Goal: Task Accomplishment & Management: Complete application form

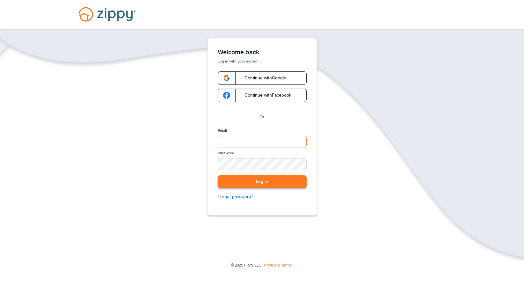
type input "**********"
click at [224, 181] on button "Log in" at bounding box center [262, 181] width 89 height 13
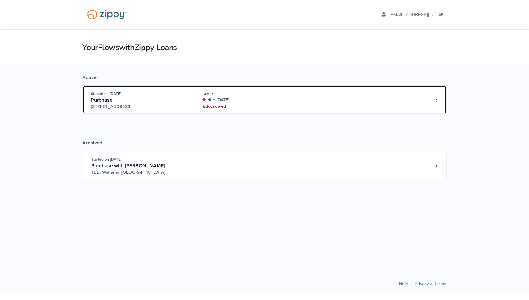
click at [216, 105] on div "8 doc s owed" at bounding box center [245, 106] width 85 height 6
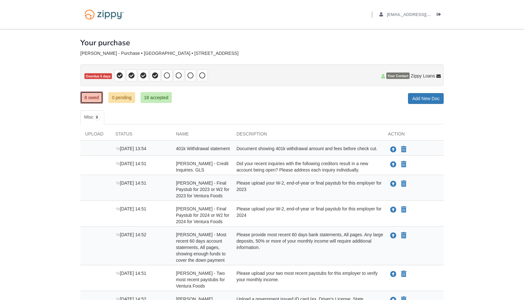
click at [92, 96] on link "8 owed" at bounding box center [91, 97] width 23 height 12
click at [132, 146] on span "Aug 20 13:54" at bounding box center [130, 148] width 31 height 5
click at [186, 148] on span "401k Withdrawal statement" at bounding box center [203, 148] width 54 height 5
click at [92, 99] on link "8 owed" at bounding box center [91, 97] width 23 height 12
click at [263, 168] on div "Did your recent inquiries with the following creditors result in a new account …" at bounding box center [307, 166] width 151 height 13
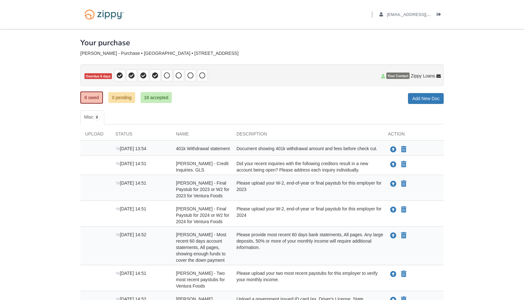
drag, startPoint x: 263, startPoint y: 168, endPoint x: 244, endPoint y: 168, distance: 18.5
click at [244, 168] on div "Did your recent inquiries with the following creditors result in a new account …" at bounding box center [307, 166] width 151 height 13
click at [117, 162] on icon at bounding box center [117, 164] width 4 height 4
click at [202, 151] on span "Kevin Fischer - Credit Inquiries. GLS" at bounding box center [203, 148] width 54 height 5
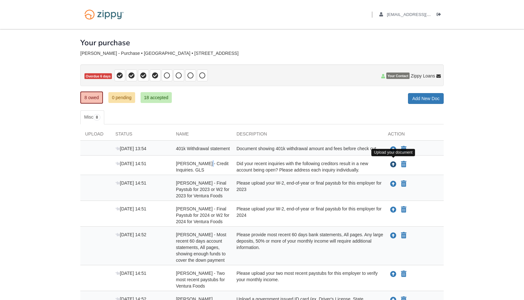
click at [393, 164] on icon "Upload Kevin Fischer - Credit Inquiries. GLS" at bounding box center [393, 165] width 6 height 6
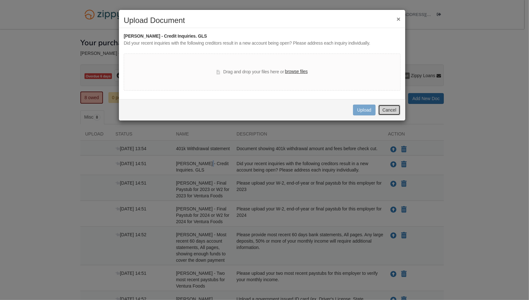
click at [382, 112] on button "Cancel" at bounding box center [389, 110] width 22 height 11
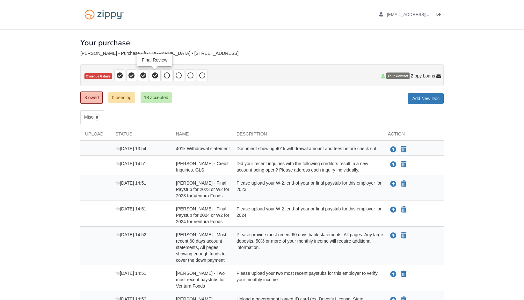
click at [153, 76] on icon at bounding box center [155, 75] width 6 height 6
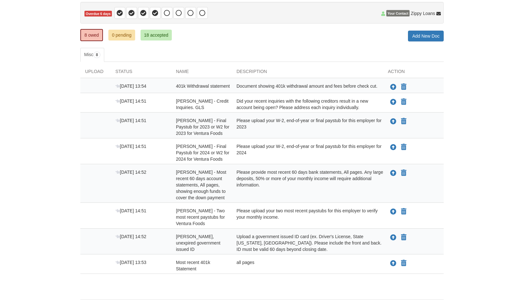
scroll to position [64, 0]
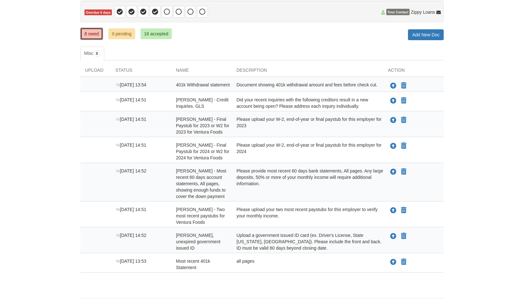
click at [91, 36] on link "8 owed" at bounding box center [91, 34] width 23 height 12
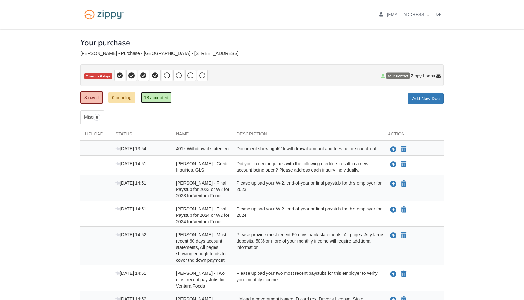
click at [150, 101] on link "18 accepted" at bounding box center [156, 97] width 31 height 11
click at [154, 98] on link "18 accepted" at bounding box center [156, 97] width 31 height 11
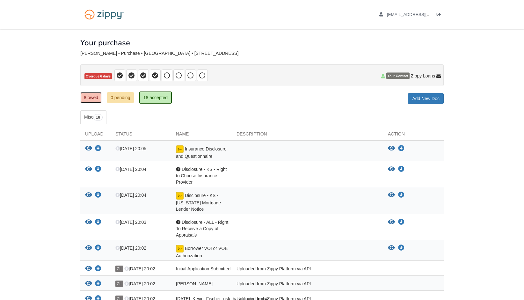
click at [85, 99] on link "8 owed" at bounding box center [90, 97] width 21 height 11
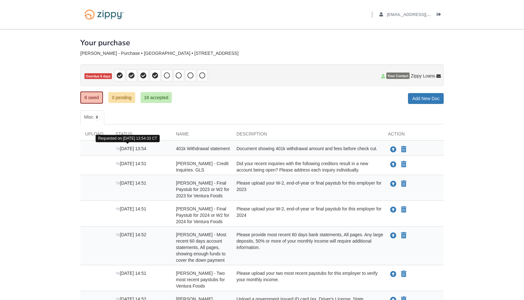
click at [131, 149] on span "[DATE] 13:54" at bounding box center [130, 148] width 31 height 5
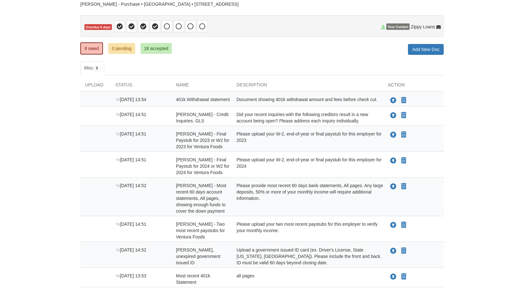
scroll to position [64, 0]
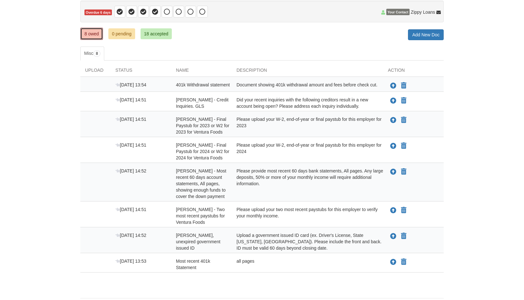
click at [92, 34] on link "8 owed" at bounding box center [91, 34] width 23 height 12
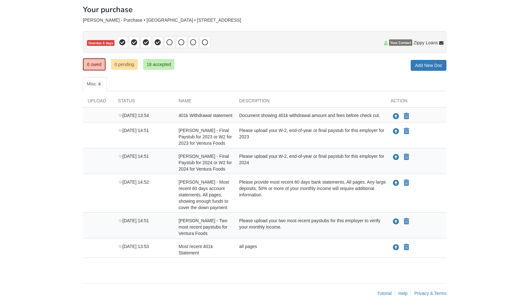
scroll to position [40, 0]
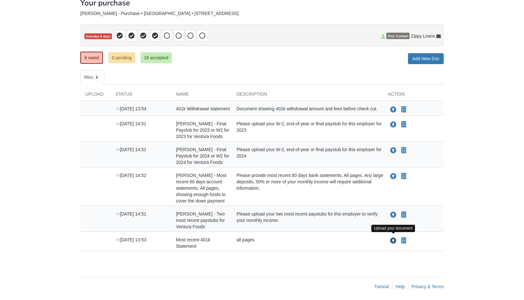
click at [393, 240] on icon "Upload Most recent 401k Statement" at bounding box center [393, 241] width 6 height 6
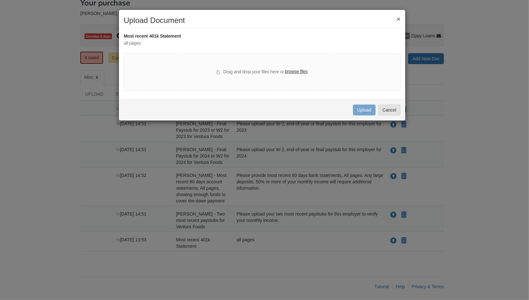
click at [296, 70] on label "browse files" at bounding box center [296, 71] width 23 height 7
click at [0, 0] on input "browse files" at bounding box center [0, 0] width 0 height 0
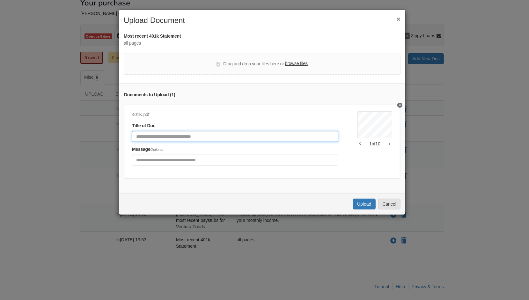
click at [227, 136] on input "Document Title" at bounding box center [235, 136] width 206 height 11
type input "**********"
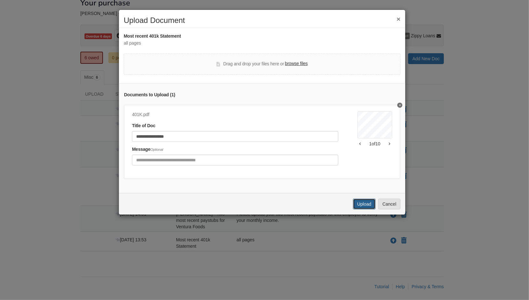
click at [363, 208] on button "Upload" at bounding box center [364, 204] width 22 height 11
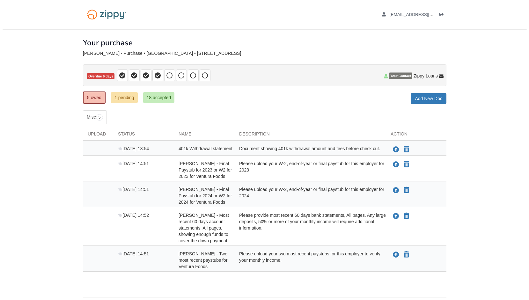
scroll to position [20, 0]
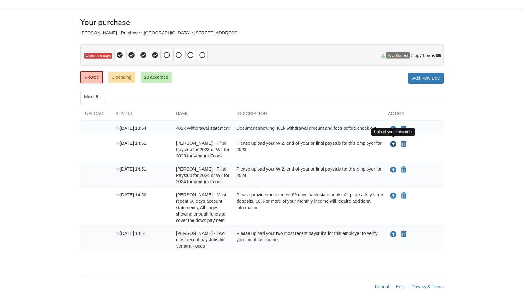
click at [393, 142] on icon "Upload Kevin Fischer - Final Paystub for 2023 or W2 for 2023 for Ventura Foods" at bounding box center [393, 144] width 6 height 6
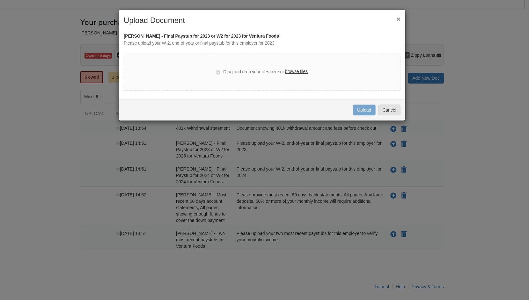
click at [292, 71] on label "browse files" at bounding box center [296, 71] width 23 height 7
click at [0, 0] on input "browse files" at bounding box center [0, 0] width 0 height 0
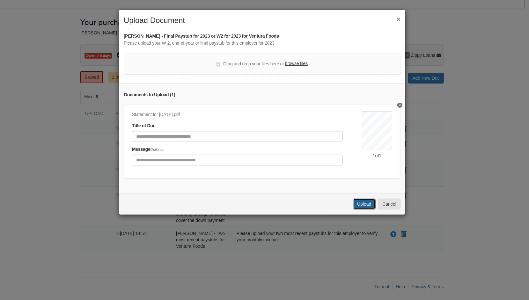
click at [361, 208] on button "Upload" at bounding box center [364, 204] width 22 height 11
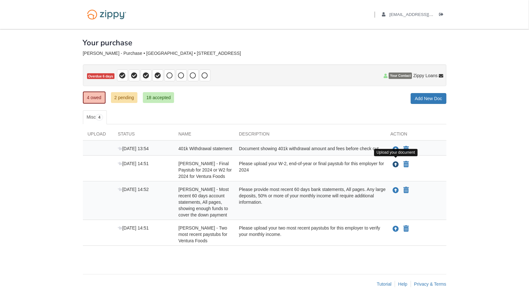
click at [397, 163] on icon "Upload Kevin Fischer - Final Paystub for 2024 or W2 for 2024 for Ventura Foods" at bounding box center [396, 165] width 6 height 6
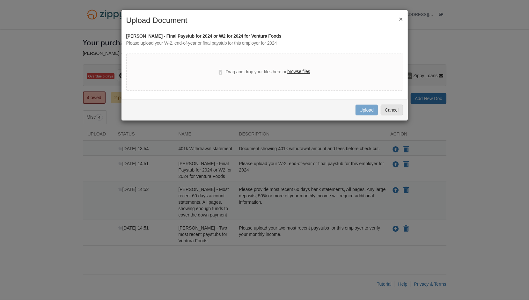
click at [294, 70] on label "browse files" at bounding box center [298, 71] width 23 height 7
click at [0, 0] on input "browse files" at bounding box center [0, 0] width 0 height 0
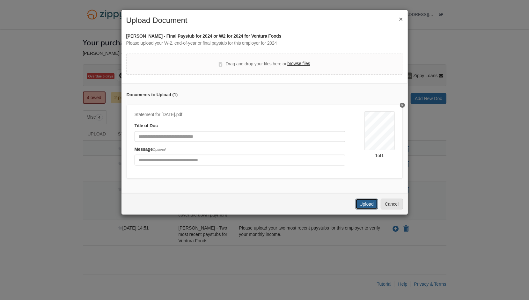
click at [367, 207] on button "Upload" at bounding box center [366, 204] width 22 height 11
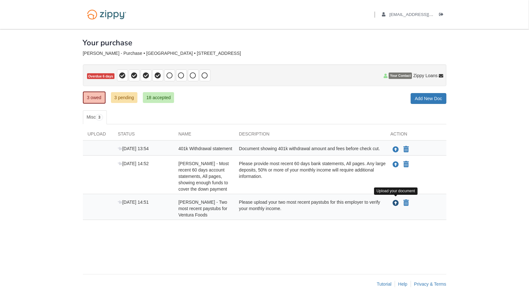
click at [397, 201] on icon "Upload Kevin Fischer - Two most recent paystubs for Ventura Foods" at bounding box center [396, 203] width 6 height 6
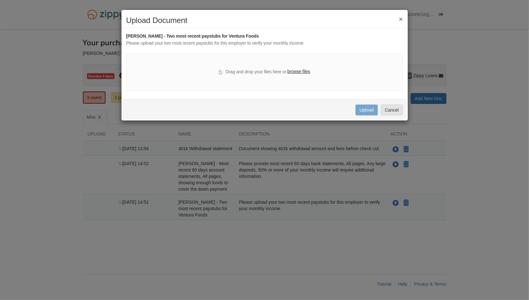
click at [295, 70] on label "browse files" at bounding box center [298, 71] width 23 height 7
click at [0, 0] on input "browse files" at bounding box center [0, 0] width 0 height 0
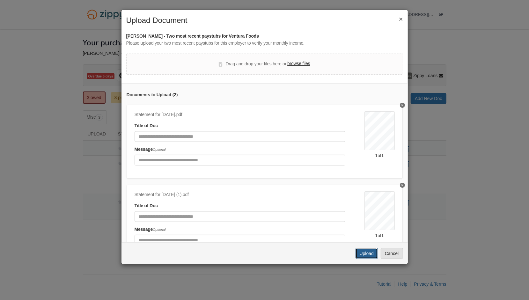
drag, startPoint x: 366, startPoint y: 254, endPoint x: 367, endPoint y: 257, distance: 3.5
click at [367, 255] on button "Upload" at bounding box center [366, 253] width 22 height 11
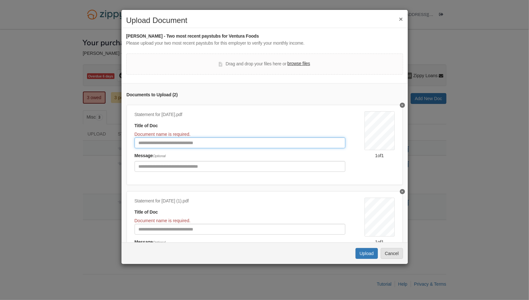
click at [185, 142] on input "Document Title" at bounding box center [240, 142] width 211 height 11
type input "**********"
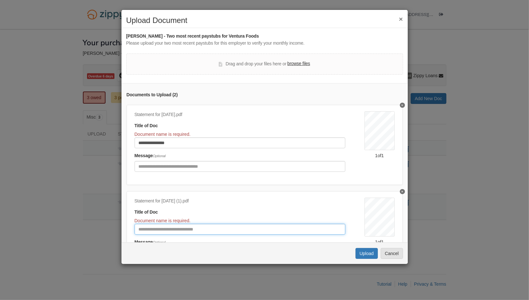
click at [169, 227] on input "Document Title" at bounding box center [240, 229] width 211 height 11
type input "**********"
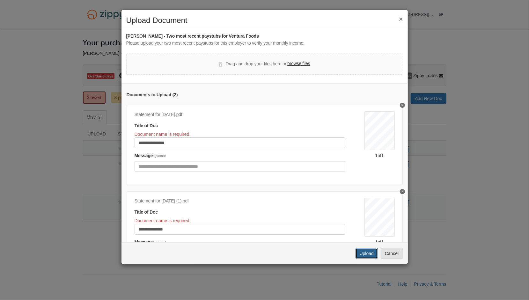
click at [358, 255] on button "Upload" at bounding box center [366, 253] width 22 height 11
